Goal: Transaction & Acquisition: Purchase product/service

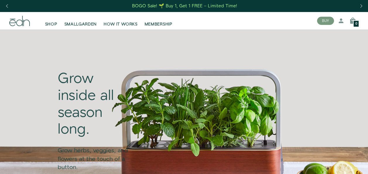
click at [50, 25] on span "SHOP" at bounding box center [51, 24] width 12 height 6
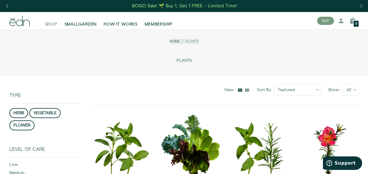
click at [54, 23] on span "SHOP" at bounding box center [51, 24] width 12 height 6
